Goal: Information Seeking & Learning: Learn about a topic

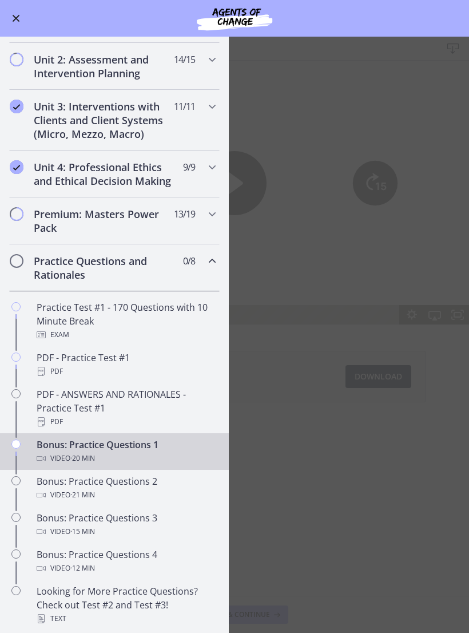
scroll to position [305, 0]
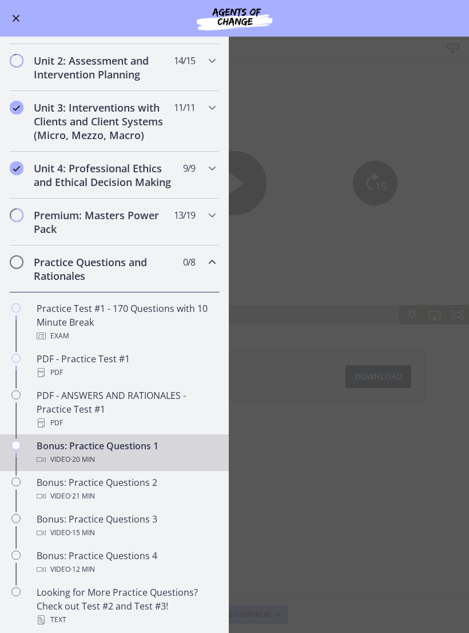
click at [211, 274] on div "Practice Questions and Rationales 0 / 8 Completed" at bounding box center [114, 268] width 211 height 47
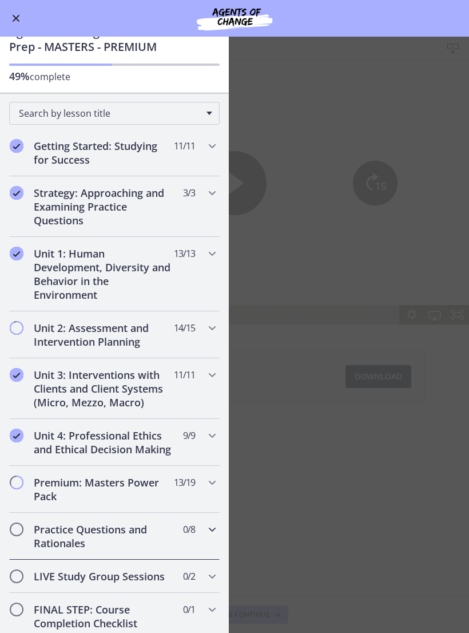
scroll to position [37, 0]
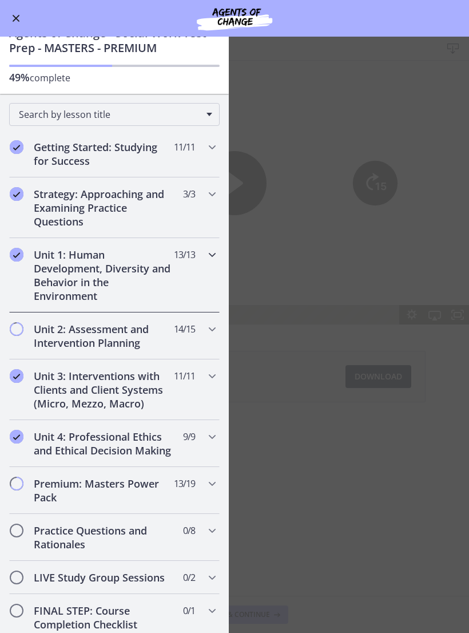
click at [197, 265] on div "Unit 1: Human Development, Diversity and Behavior in the Environment 13 / 13 Co…" at bounding box center [114, 275] width 211 height 74
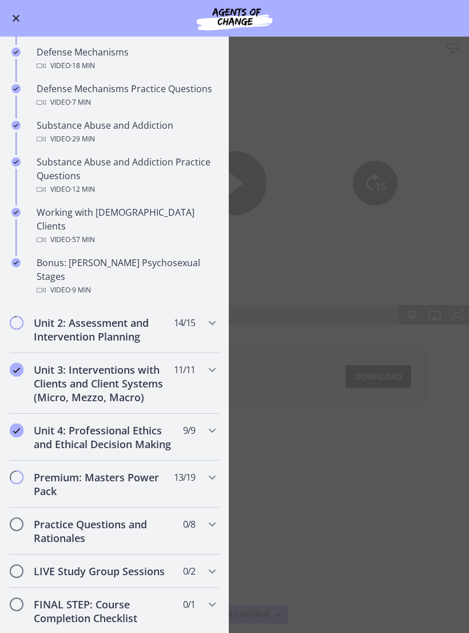
scroll to position [625, 0]
click at [197, 305] on div "Unit 2: Assessment and Intervention Planning 14 / 15 Completed" at bounding box center [114, 328] width 211 height 47
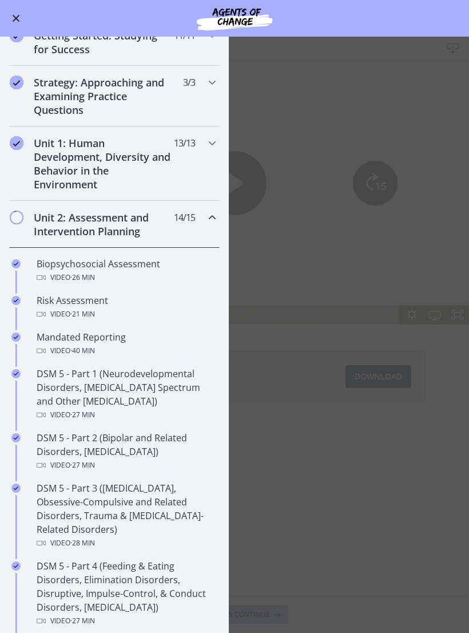
scroll to position [109, 0]
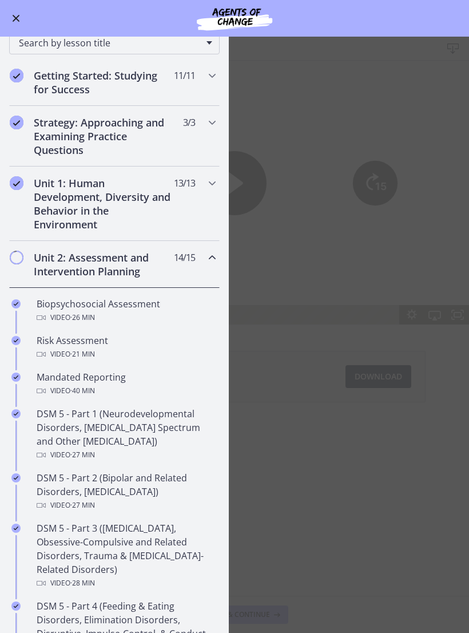
click at [204, 264] on div "Unit 2: Assessment and Intervention Planning 14 / 15 Completed" at bounding box center [114, 264] width 211 height 47
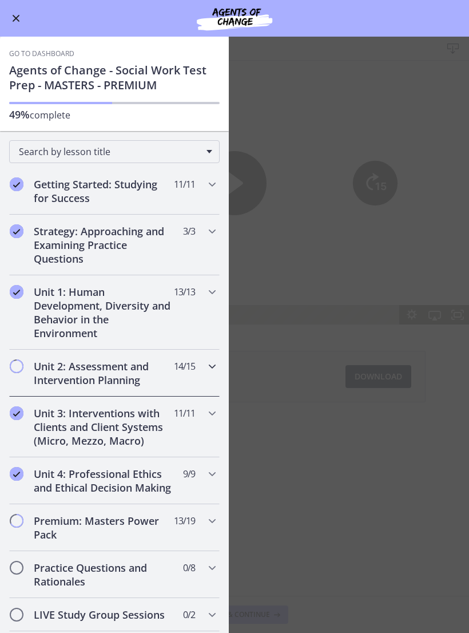
scroll to position [0, 0]
click at [205, 290] on icon "Chapters" at bounding box center [212, 292] width 14 height 14
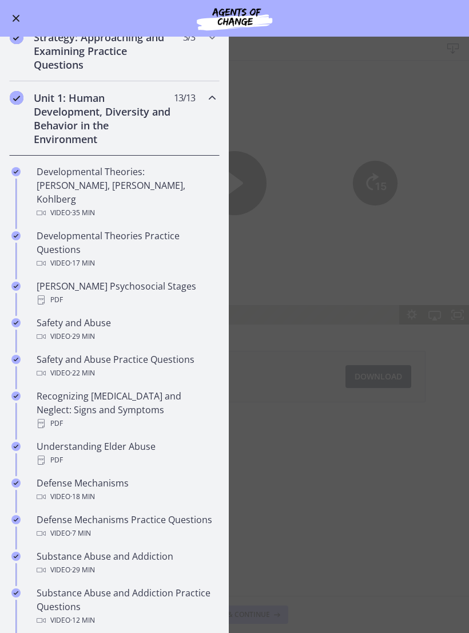
scroll to position [142, 0]
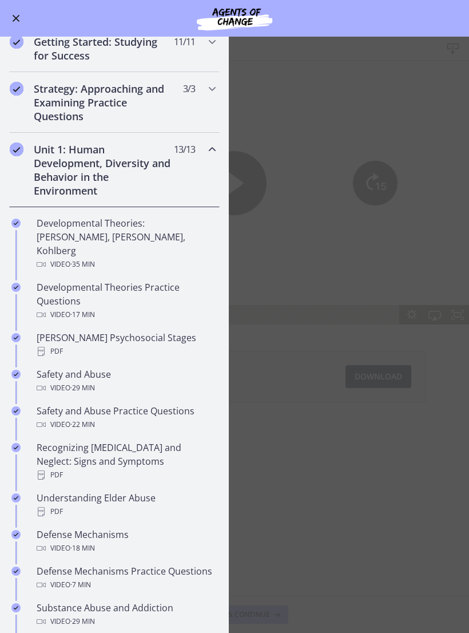
click at [203, 156] on div "Unit 1: Human Development, Diversity and Behavior in the Environment 13 / 13 Co…" at bounding box center [114, 170] width 211 height 74
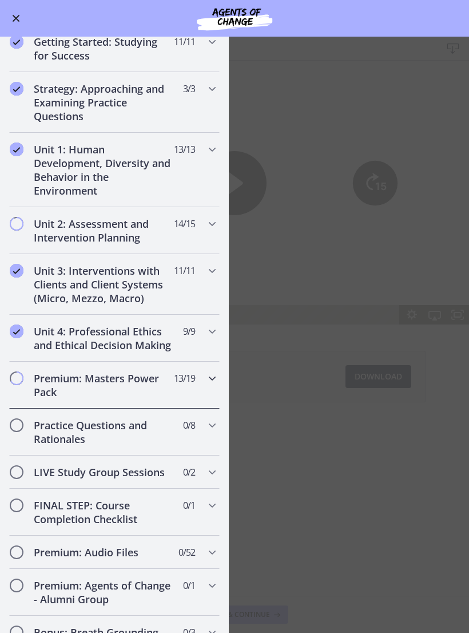
click at [208, 380] on icon "Chapters" at bounding box center [212, 378] width 14 height 14
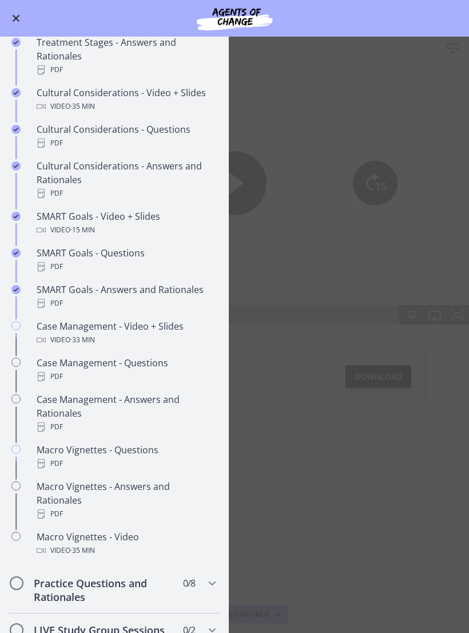
scroll to position [756, 0]
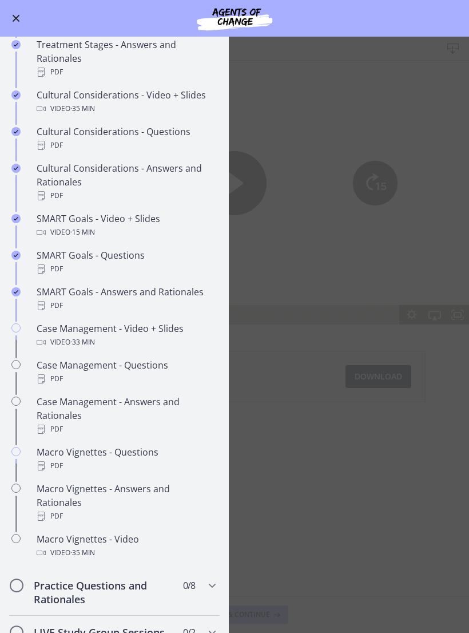
click at [158, 329] on div "Case Management - Video + Slides Video · 33 min" at bounding box center [126, 335] width 178 height 27
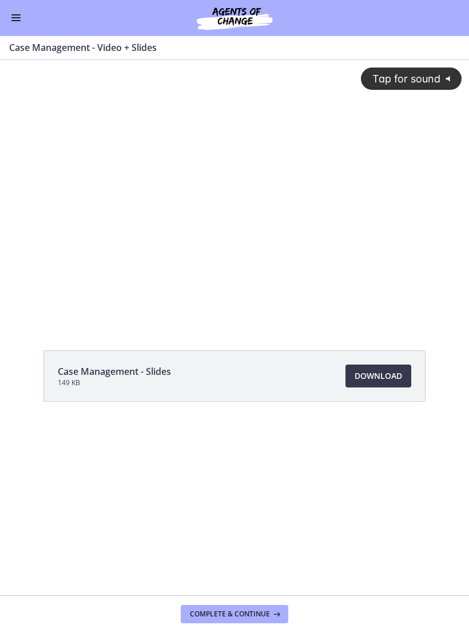
click at [318, 231] on div "Tap for sound @keyframes VOLUME_SMALL_WAVE_FLASH { 0% { opacity: 0; } 33% { opa…" at bounding box center [234, 182] width 469 height 244
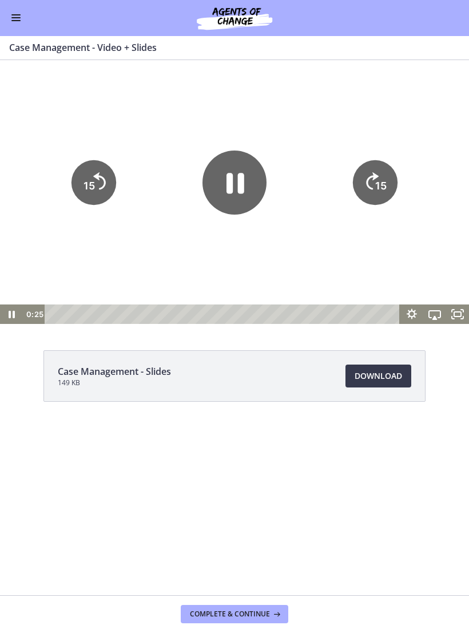
click at [102, 189] on icon "Skip back 15 seconds" at bounding box center [99, 180] width 13 height 17
click at [102, 189] on icon "15" at bounding box center [94, 182] width 45 height 45
click at [97, 180] on icon "15" at bounding box center [94, 182] width 45 height 45
click at [457, 328] on div "Case Management - Slides 149 KB Download Opens in a new window" at bounding box center [234, 328] width 469 height 535
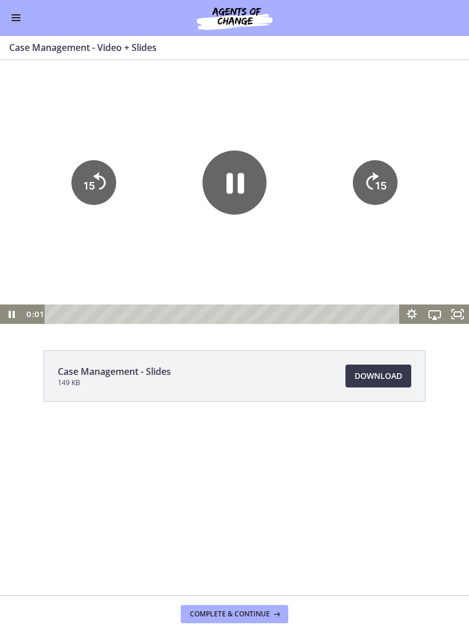
click at [453, 314] on icon "Fullscreen" at bounding box center [457, 313] width 23 height 19
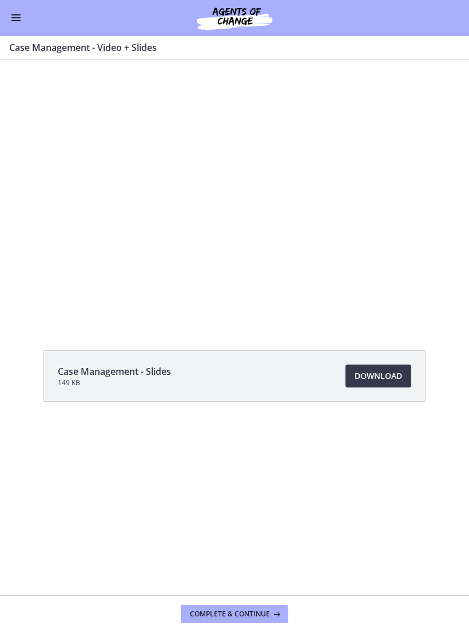
click at [15, 21] on button "Enable menu" at bounding box center [16, 18] width 14 height 14
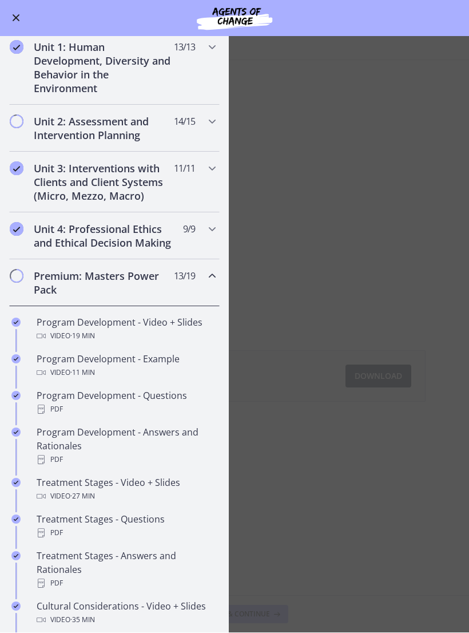
scroll to position [244, 0]
click at [220, 229] on div "Unit 4: Professional Ethics and Ethical Decision Making 9 / 9 Completed" at bounding box center [114, 236] width 229 height 47
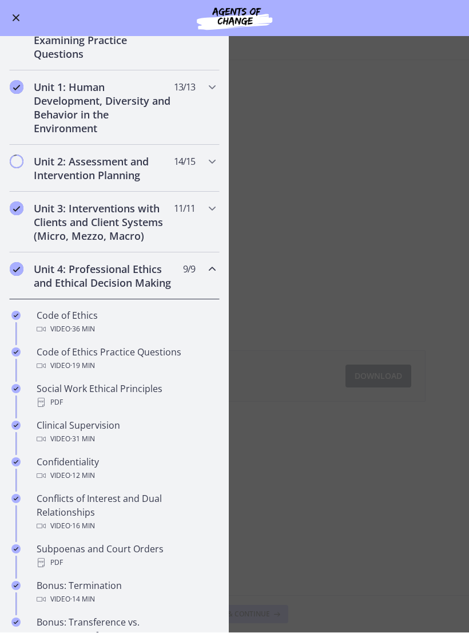
scroll to position [200, 0]
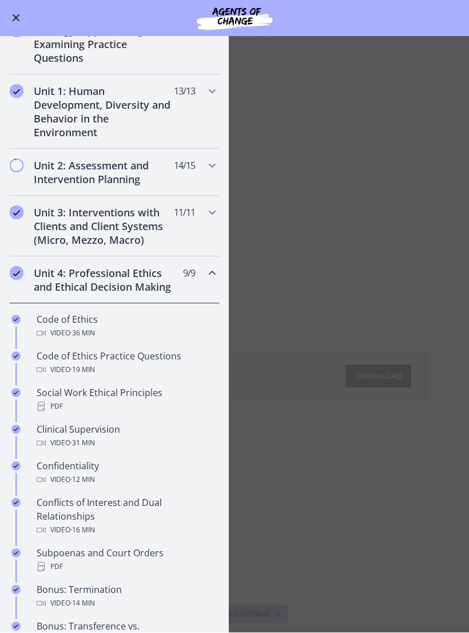
click at [203, 280] on div "Unit 4: Professional Ethics and Ethical Decision Making 9 / 9 Completed" at bounding box center [114, 280] width 211 height 47
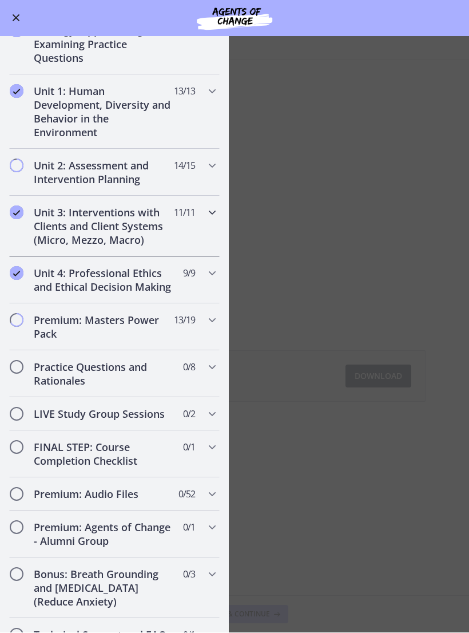
click at [213, 223] on div "Unit 3: Interventions with Clients and Client Systems (Micro, Mezzo, Macro) 11 …" at bounding box center [114, 226] width 211 height 61
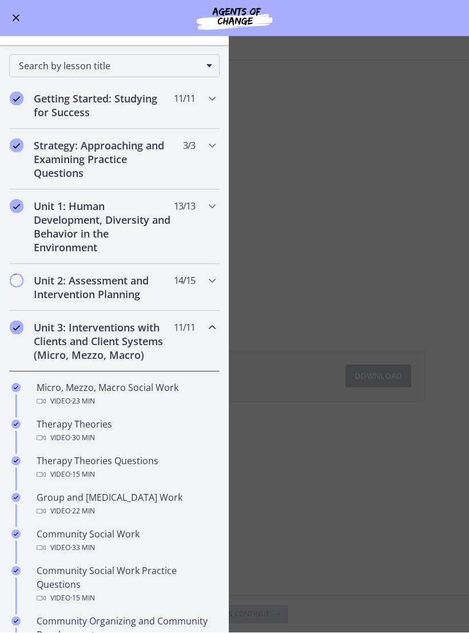
scroll to position [84, 0]
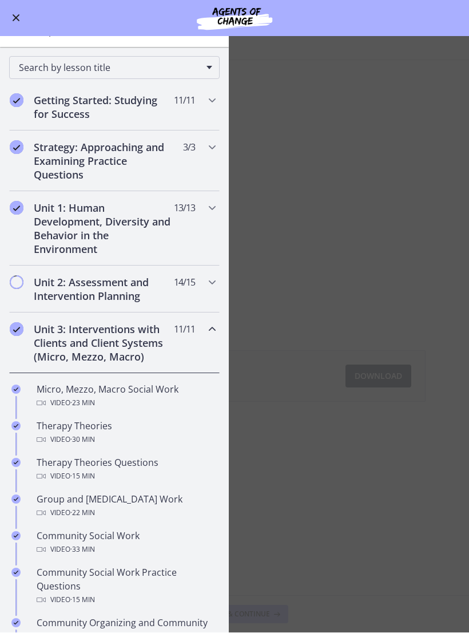
click at [208, 336] on span "Chapters" at bounding box center [212, 330] width 14 height 14
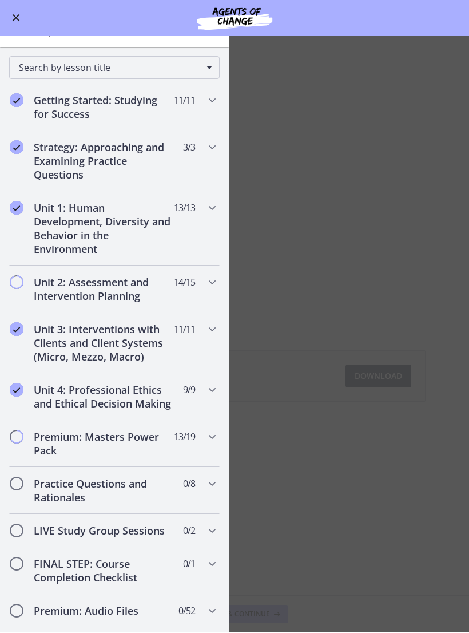
click at [367, 477] on main "Case Management - Video + Slides Enable fullscreen Case Management - Slides 149…" at bounding box center [234, 335] width 469 height 596
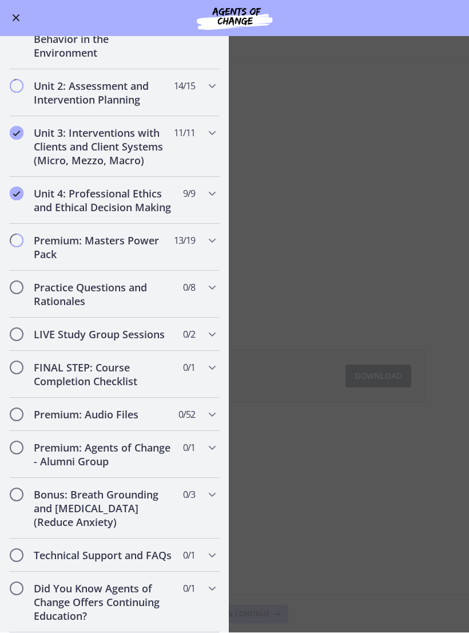
scroll to position [280, 0]
click at [215, 243] on icon "Chapters" at bounding box center [212, 241] width 14 height 14
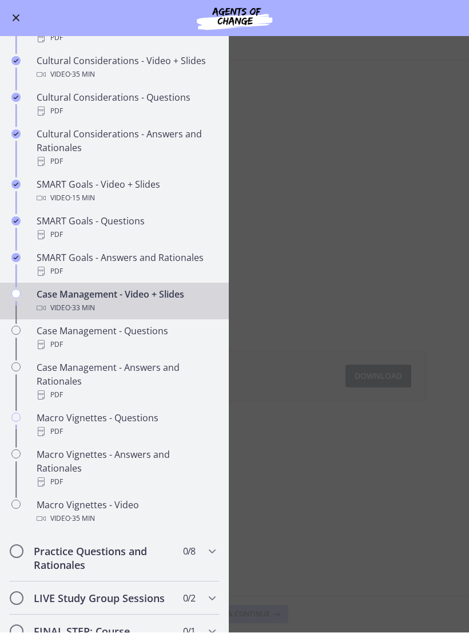
scroll to position [793, 0]
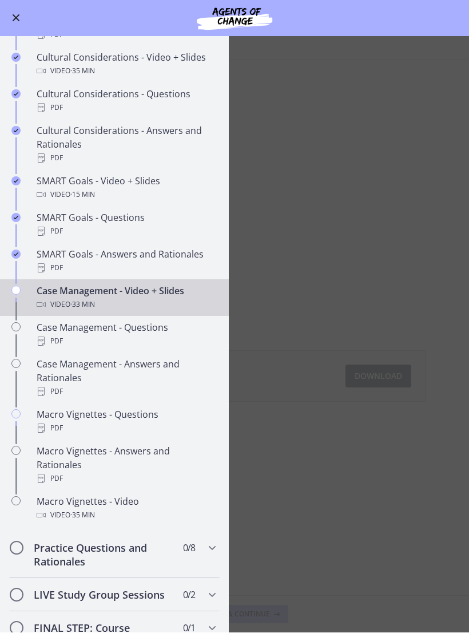
click at [334, 202] on main "Case Management - Video + Slides Enable fullscreen Case Management - Slides 149…" at bounding box center [234, 335] width 469 height 596
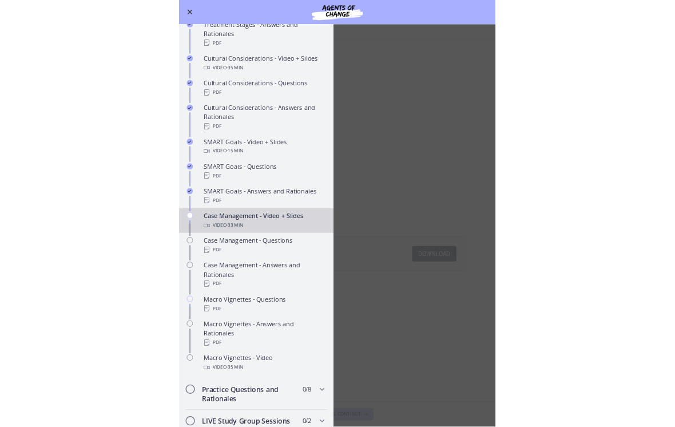
scroll to position [760, 0]
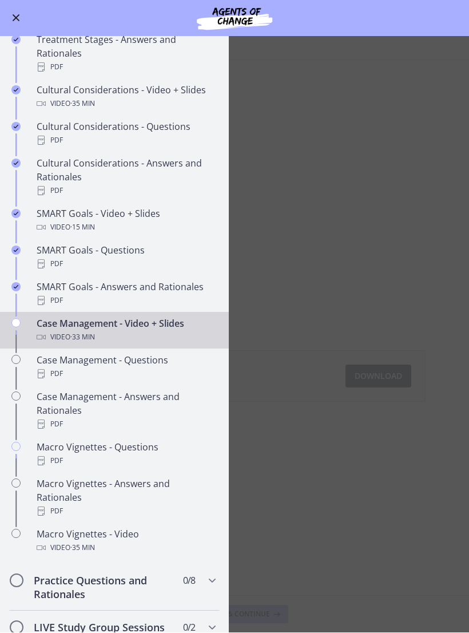
click at [3, 19] on div "Go to Dashboard" at bounding box center [234, 18] width 469 height 37
click at [15, 17] on span "Enable menu" at bounding box center [16, 18] width 7 height 7
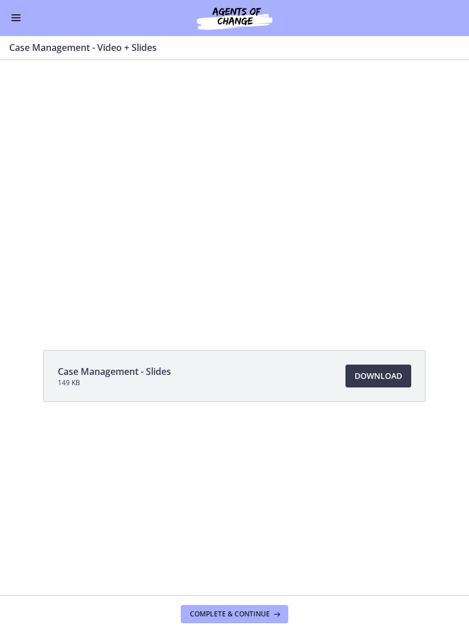
click at [308, 191] on div at bounding box center [234, 192] width 469 height 264
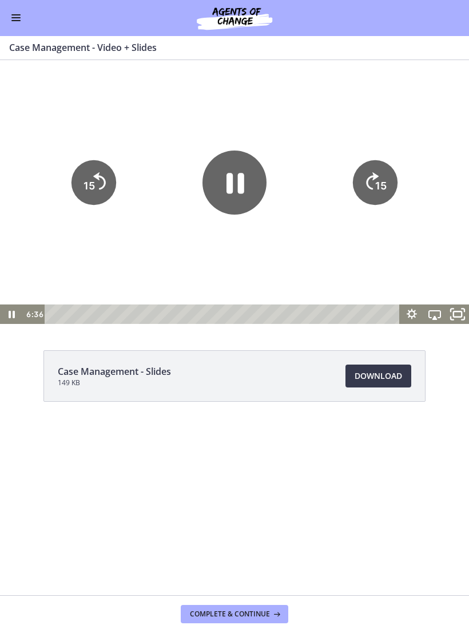
click at [456, 310] on icon "Fullscreen" at bounding box center [457, 314] width 27 height 23
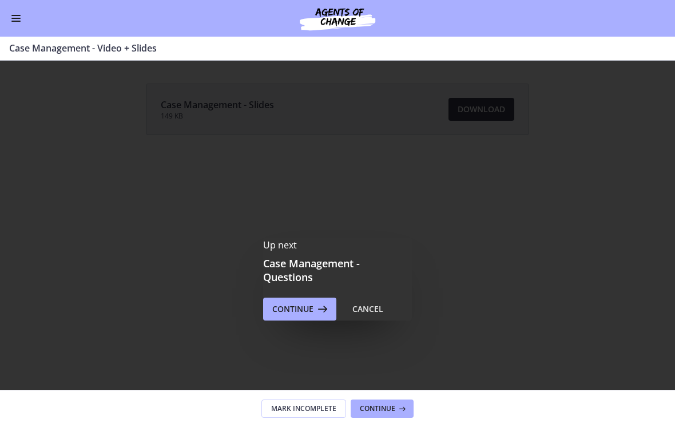
scroll to position [0, 0]
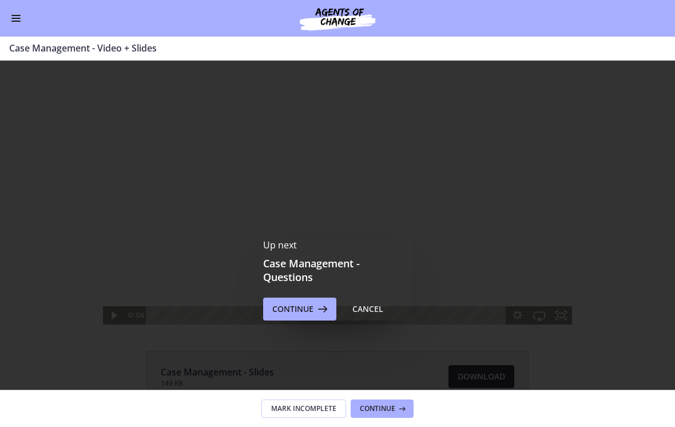
click at [280, 305] on span "Continue" at bounding box center [292, 309] width 41 height 14
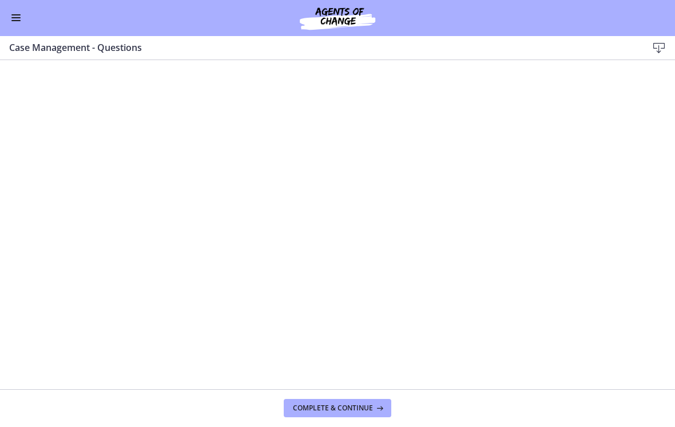
click at [363, 404] on span "Complete & continue" at bounding box center [333, 408] width 80 height 9
click at [371, 407] on span "Complete & continue" at bounding box center [333, 408] width 80 height 9
click at [21, 21] on button "Enable menu" at bounding box center [16, 18] width 14 height 14
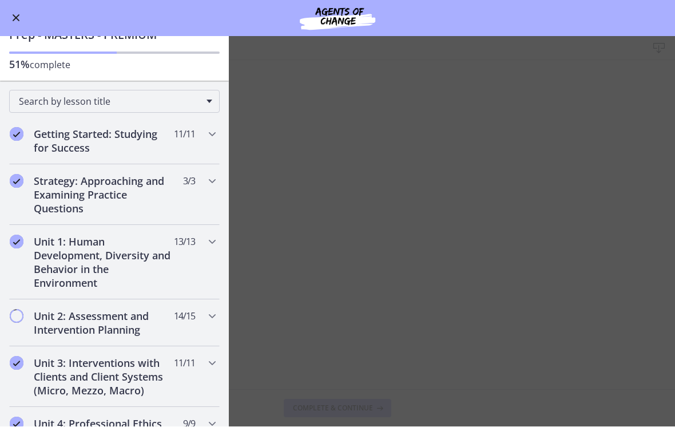
scroll to position [51, 0]
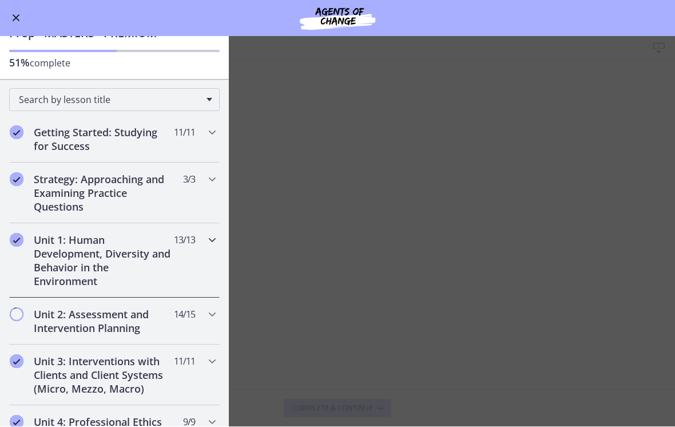
click at [207, 239] on icon "Chapters" at bounding box center [212, 240] width 14 height 14
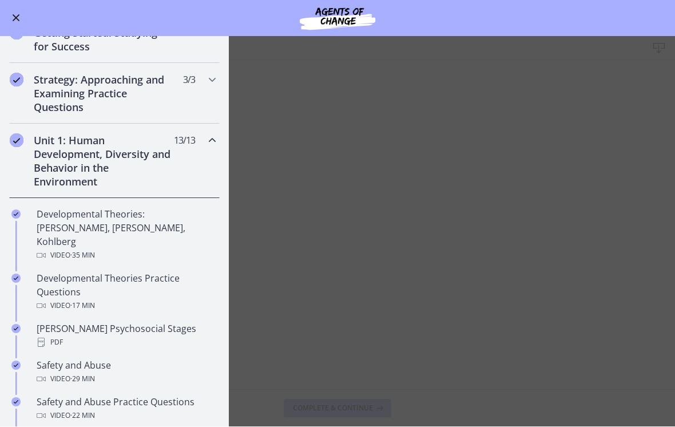
scroll to position [137, 0]
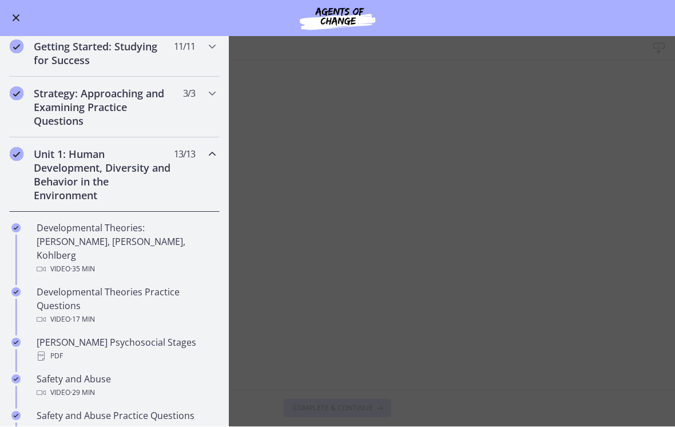
click at [175, 235] on div "Developmental Theories: [PERSON_NAME], [PERSON_NAME], Kohlberg Video · 35 min" at bounding box center [126, 248] width 178 height 55
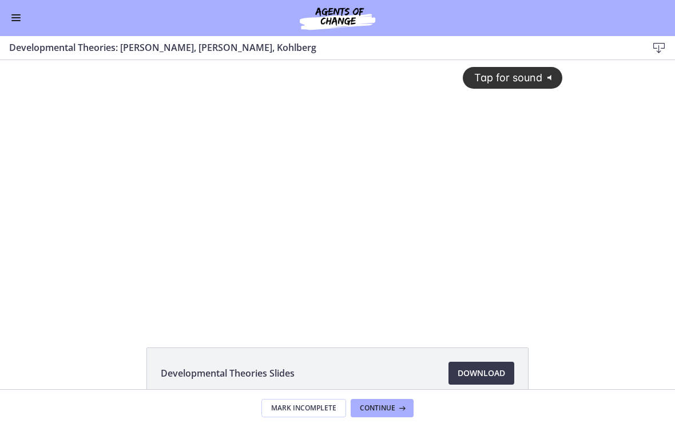
click at [315, 177] on div "Tap for sound @keyframes VOLUME_SMALL_WAVE_FLASH { 0% { opacity: 0; } 33% { opa…" at bounding box center [338, 181] width 464 height 243
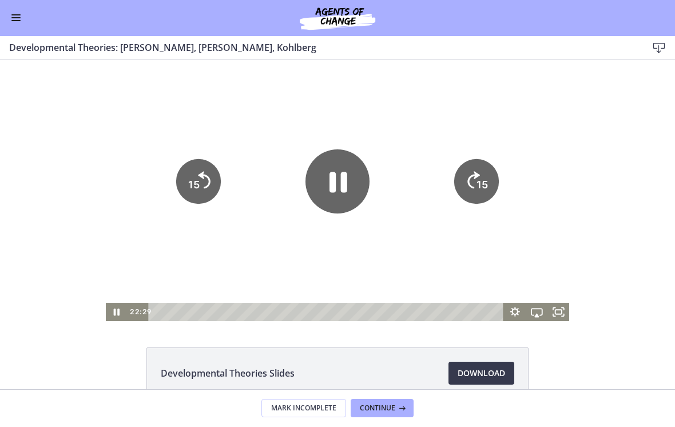
click at [336, 182] on icon "Pause" at bounding box center [339, 182] width 18 height 21
